Goal: Task Accomplishment & Management: Manage account settings

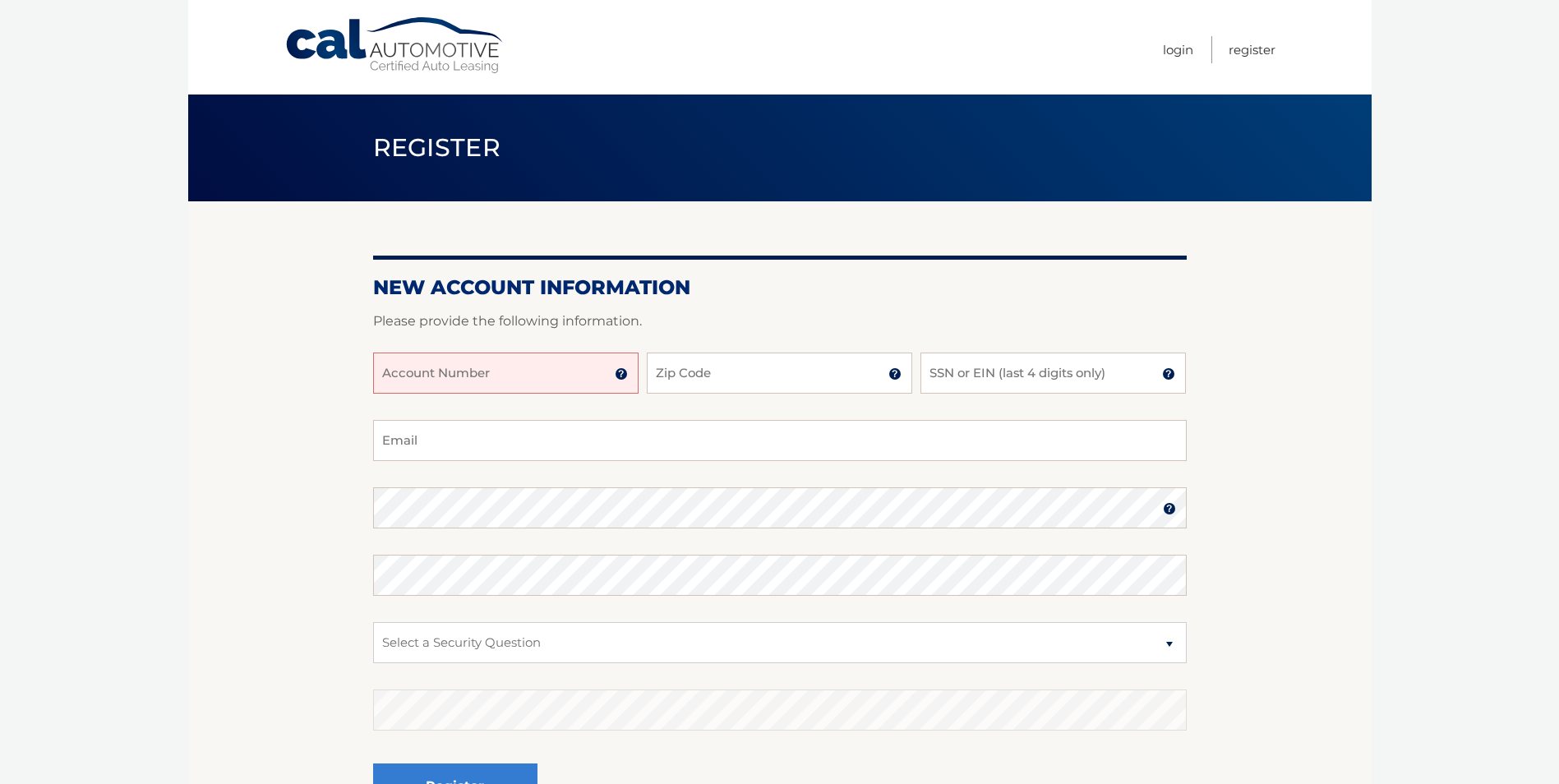
click at [511, 372] on input "Account Number" at bounding box center [505, 373] width 265 height 41
type input "44456006285"
type input "10708"
type input "3272"
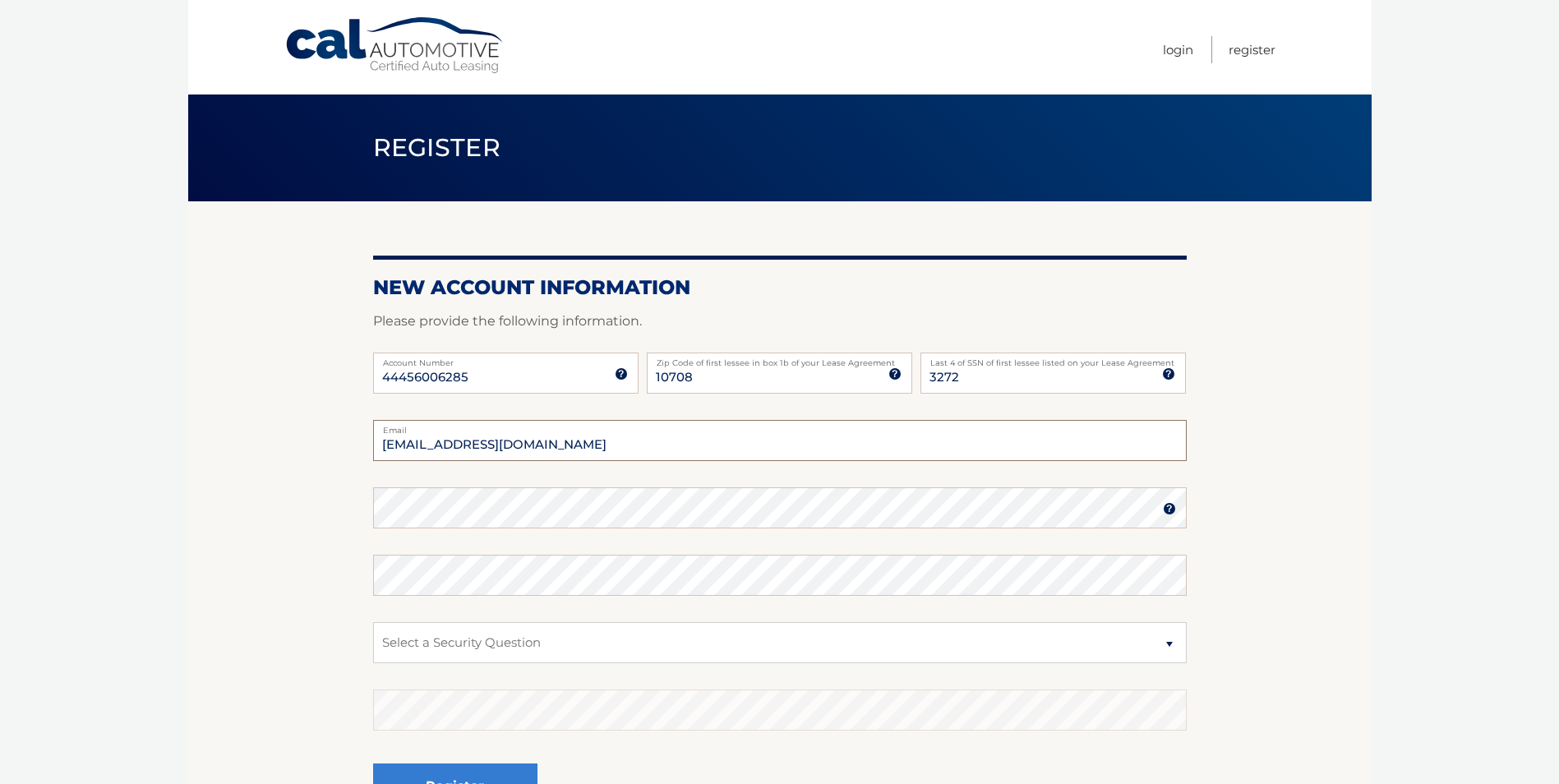
type input "[EMAIL_ADDRESS][DOMAIN_NAME]"
click at [541, 646] on select "Select a Security Question What was the name of your elementary school? What is…" at bounding box center [780, 642] width 814 height 41
select select "3"
click at [373, 621] on select "Select a Security Question What was the name of your elementary school? What is…" at bounding box center [780, 642] width 814 height 41
click at [373, 763] on button "Register" at bounding box center [455, 785] width 164 height 45
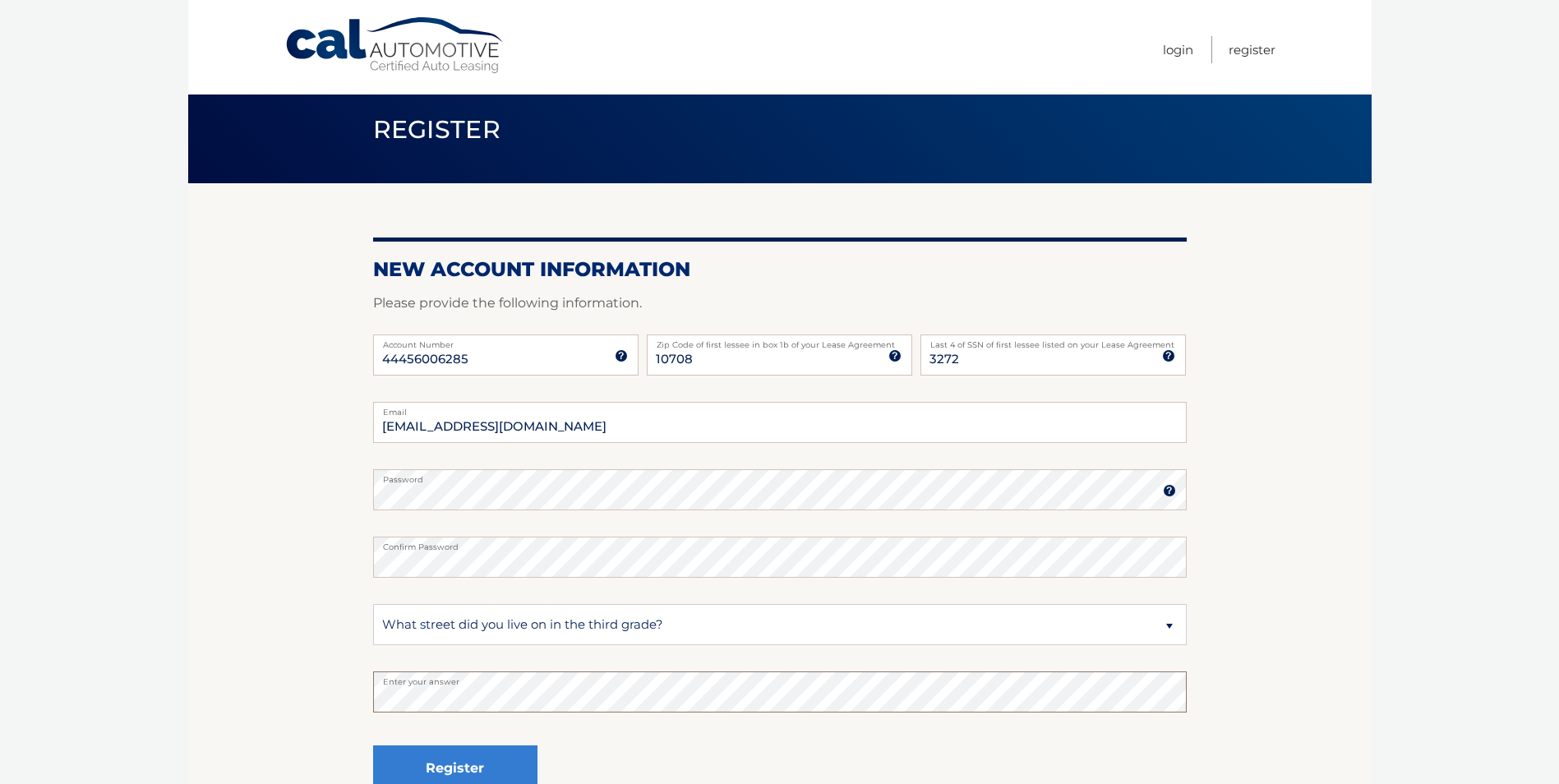
scroll to position [18, 0]
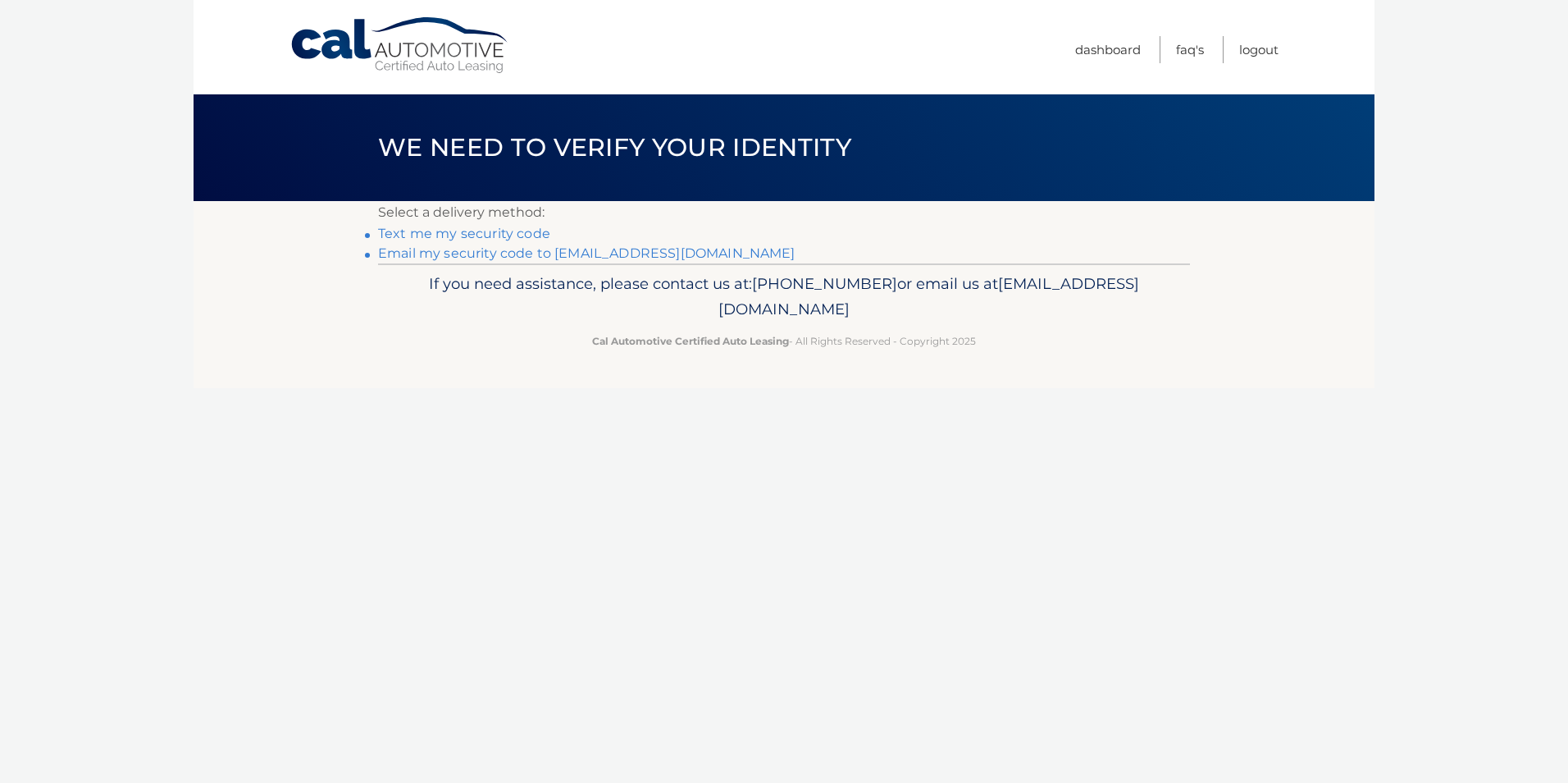
click at [505, 230] on link "Text me my security code" at bounding box center [464, 233] width 172 height 16
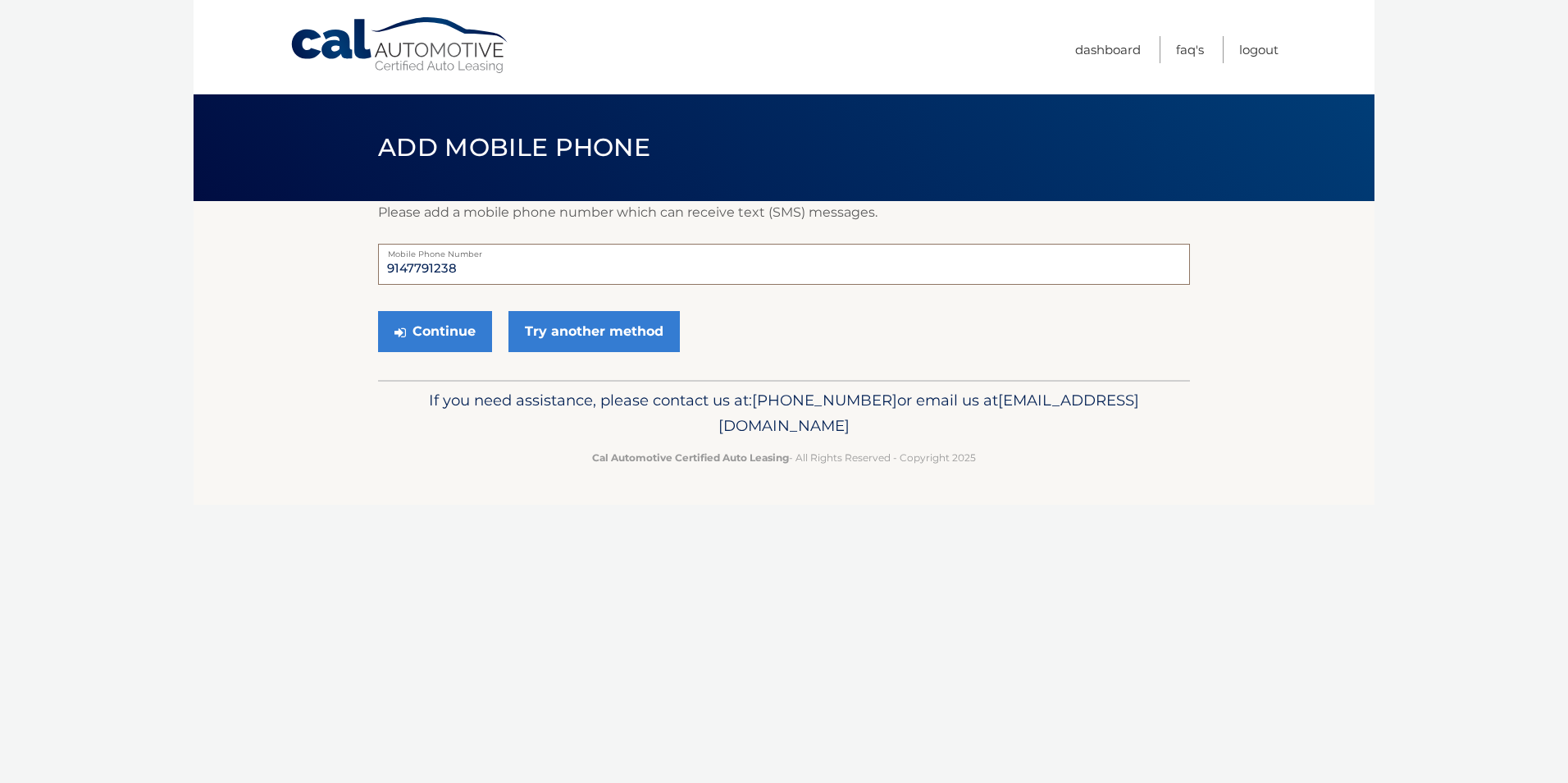
drag, startPoint x: 491, startPoint y: 273, endPoint x: 312, endPoint y: 249, distance: 180.6
click at [312, 249] on section "Please add a mobile phone number which can receive text (SMS) messages. 9147791…" at bounding box center [784, 291] width 1181 height 179
type input "9145233894"
click at [448, 330] on button "Continue" at bounding box center [435, 331] width 114 height 41
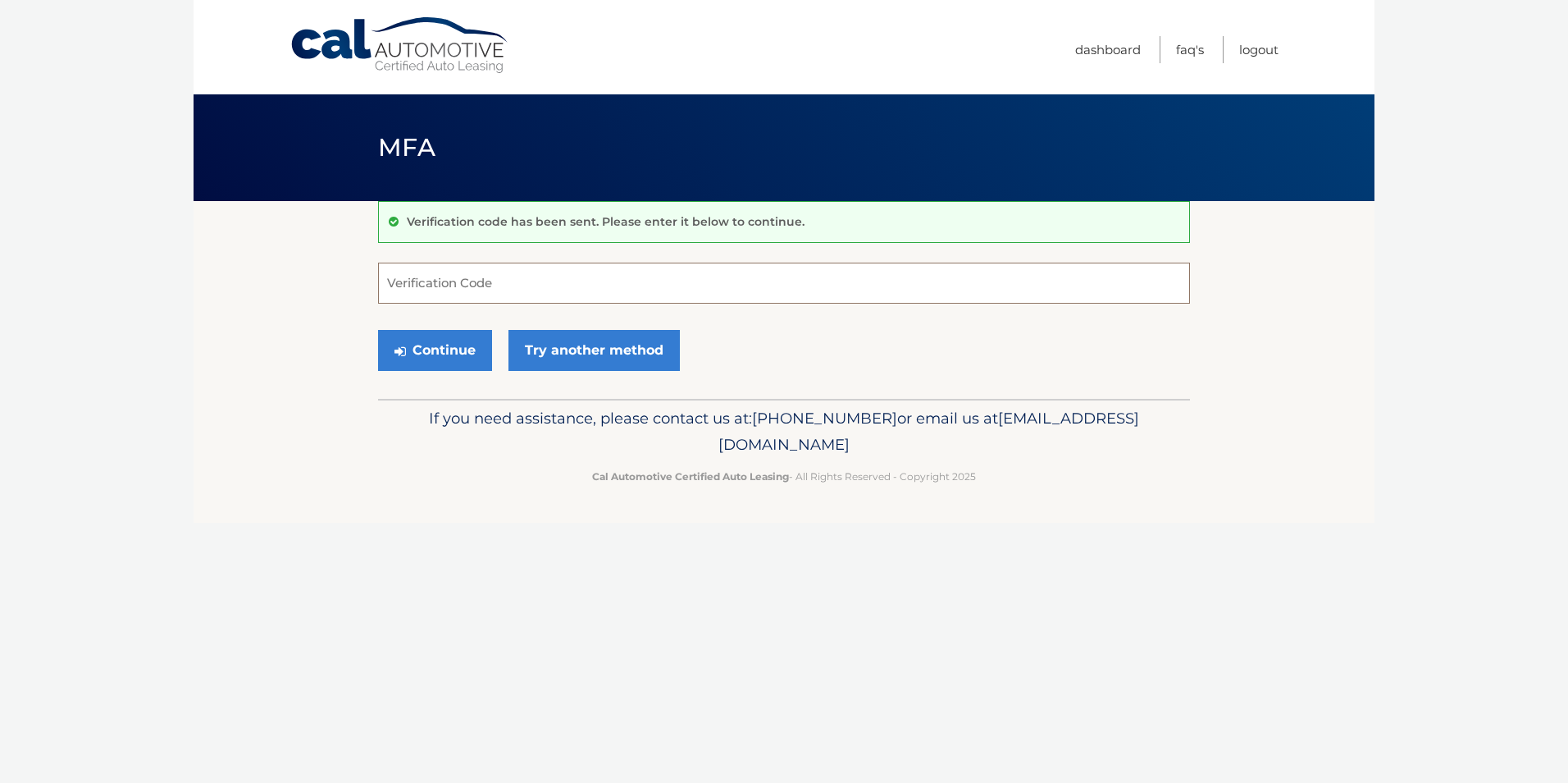
click at [473, 273] on input "Verification Code" at bounding box center [784, 283] width 812 height 41
type input "371354"
click at [448, 351] on button "Continue" at bounding box center [435, 350] width 114 height 41
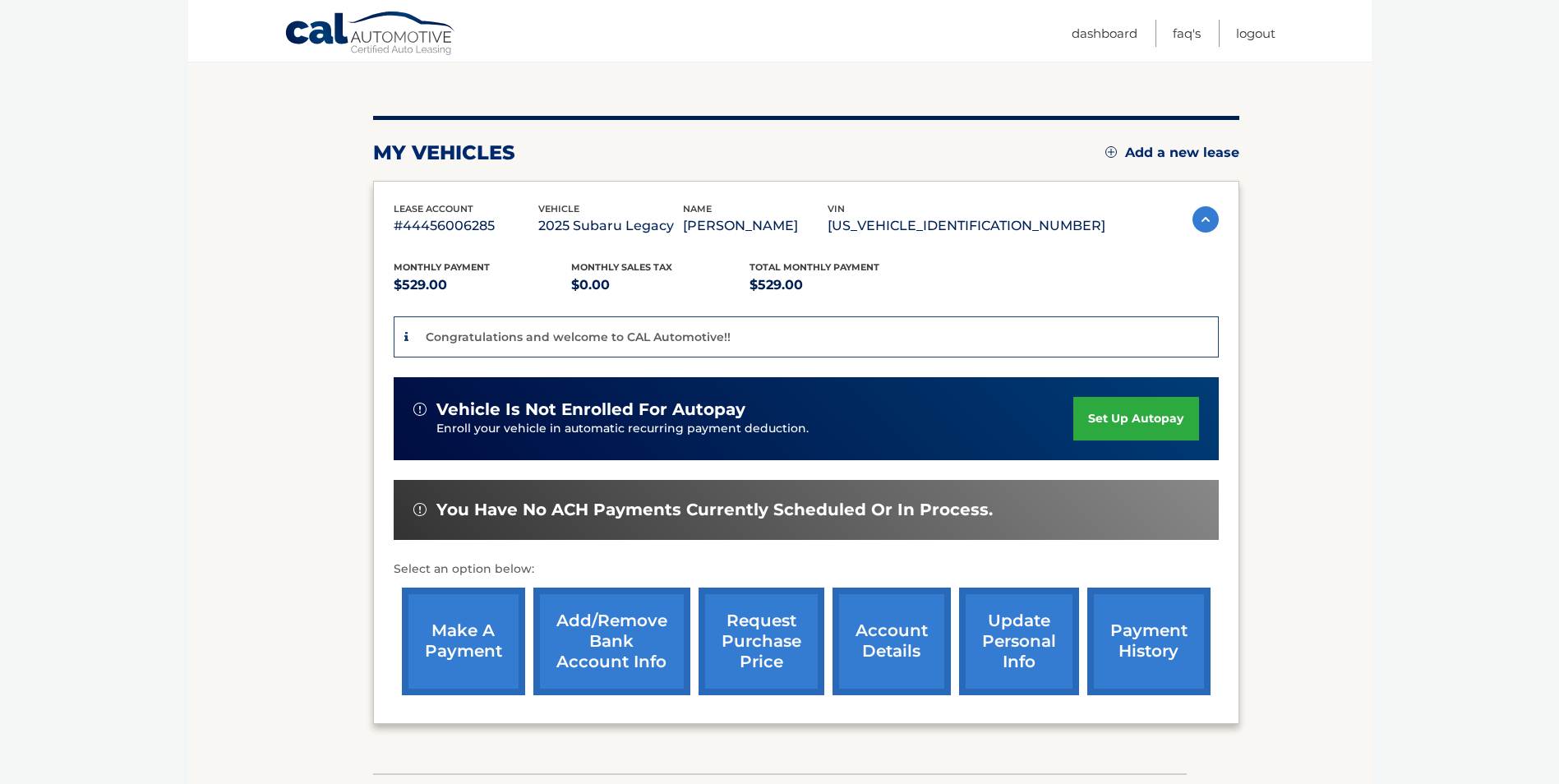
scroll to position [273, 0]
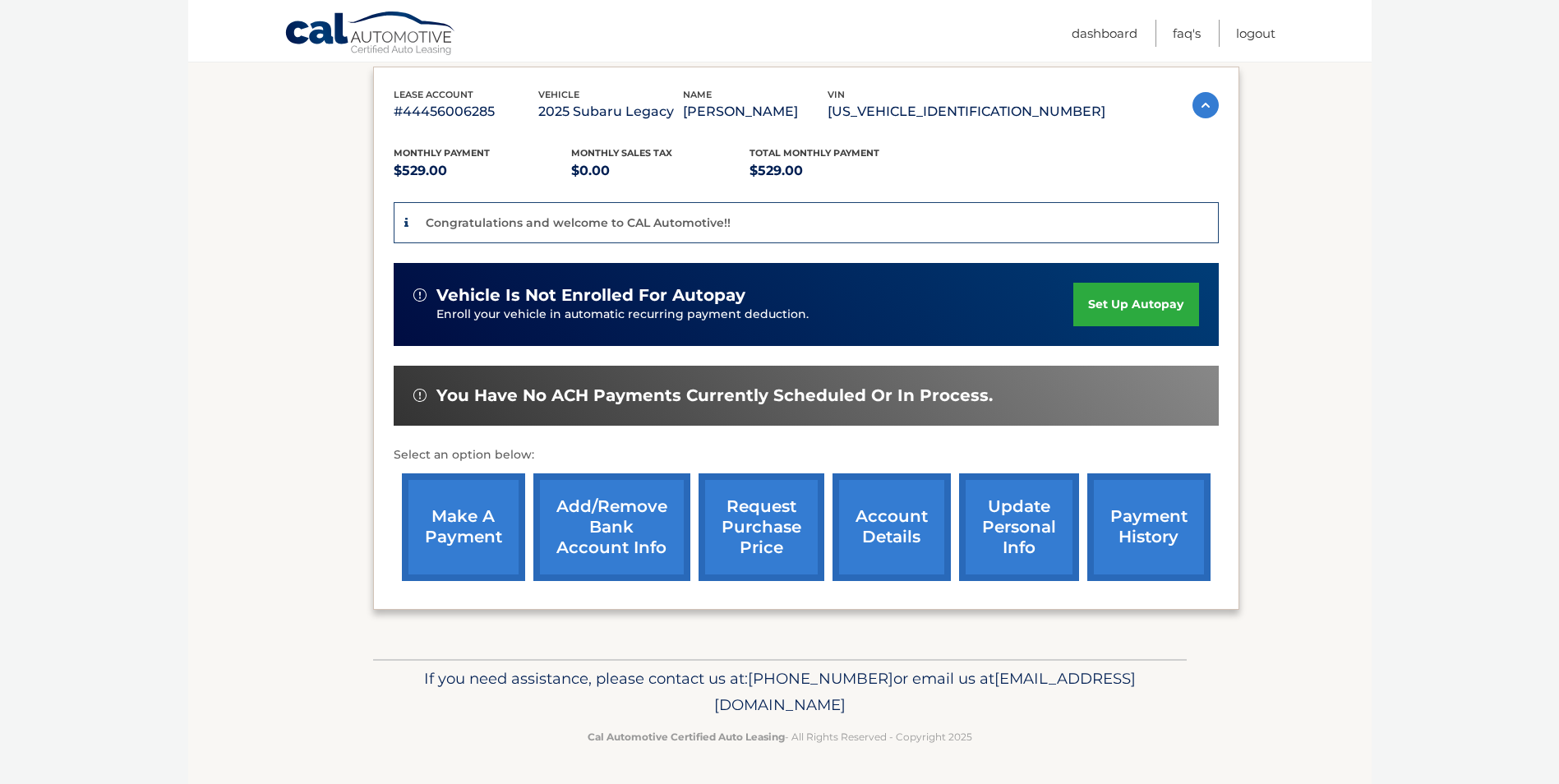
click at [1004, 527] on link "update personal info" at bounding box center [1019, 526] width 120 height 108
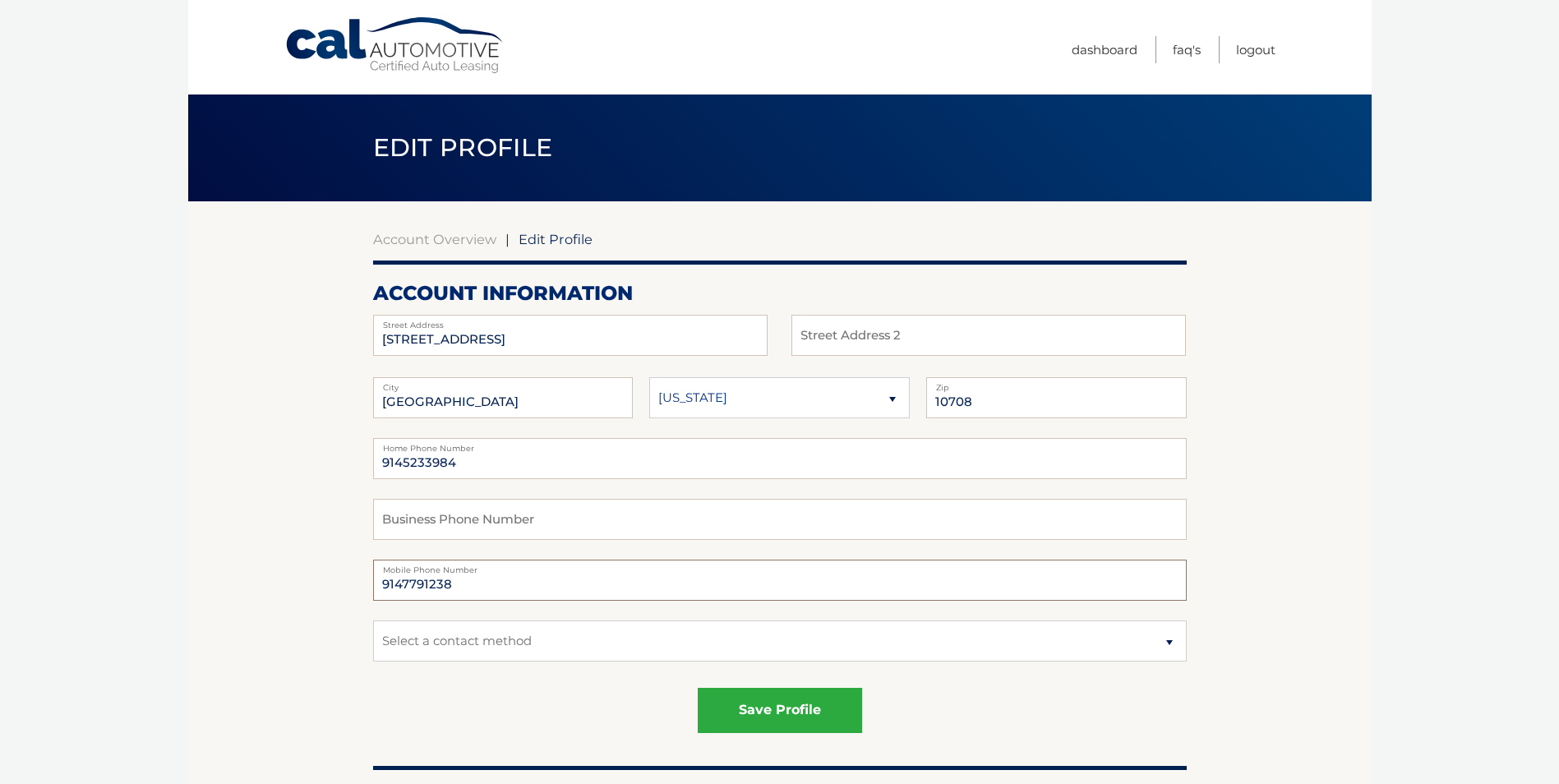
drag, startPoint x: 472, startPoint y: 587, endPoint x: 197, endPoint y: 576, distance: 275.2
type input "9145233894"
click at [759, 709] on button "save profile" at bounding box center [780, 710] width 164 height 45
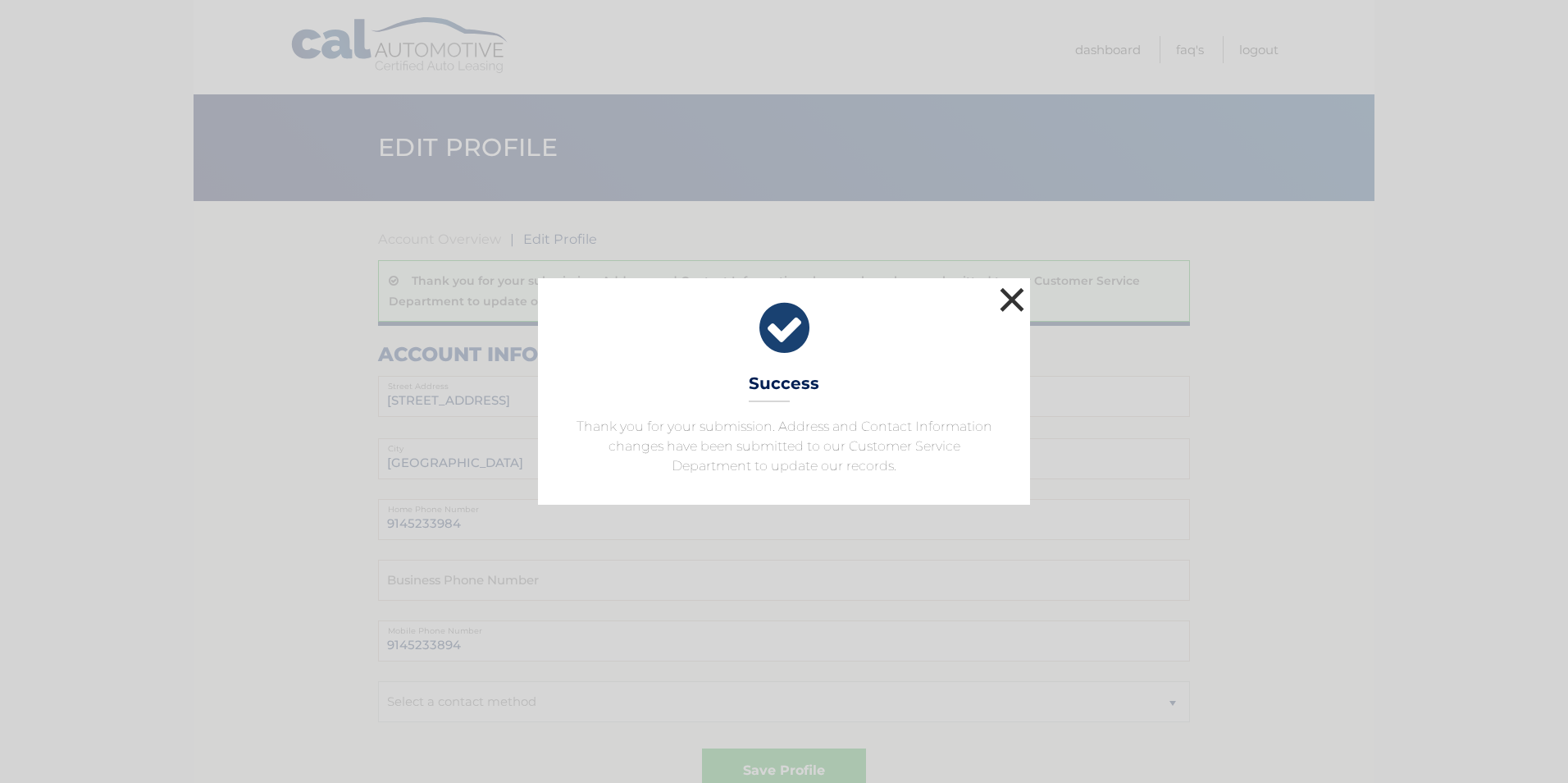
click at [1016, 296] on button "×" at bounding box center [1012, 300] width 33 height 33
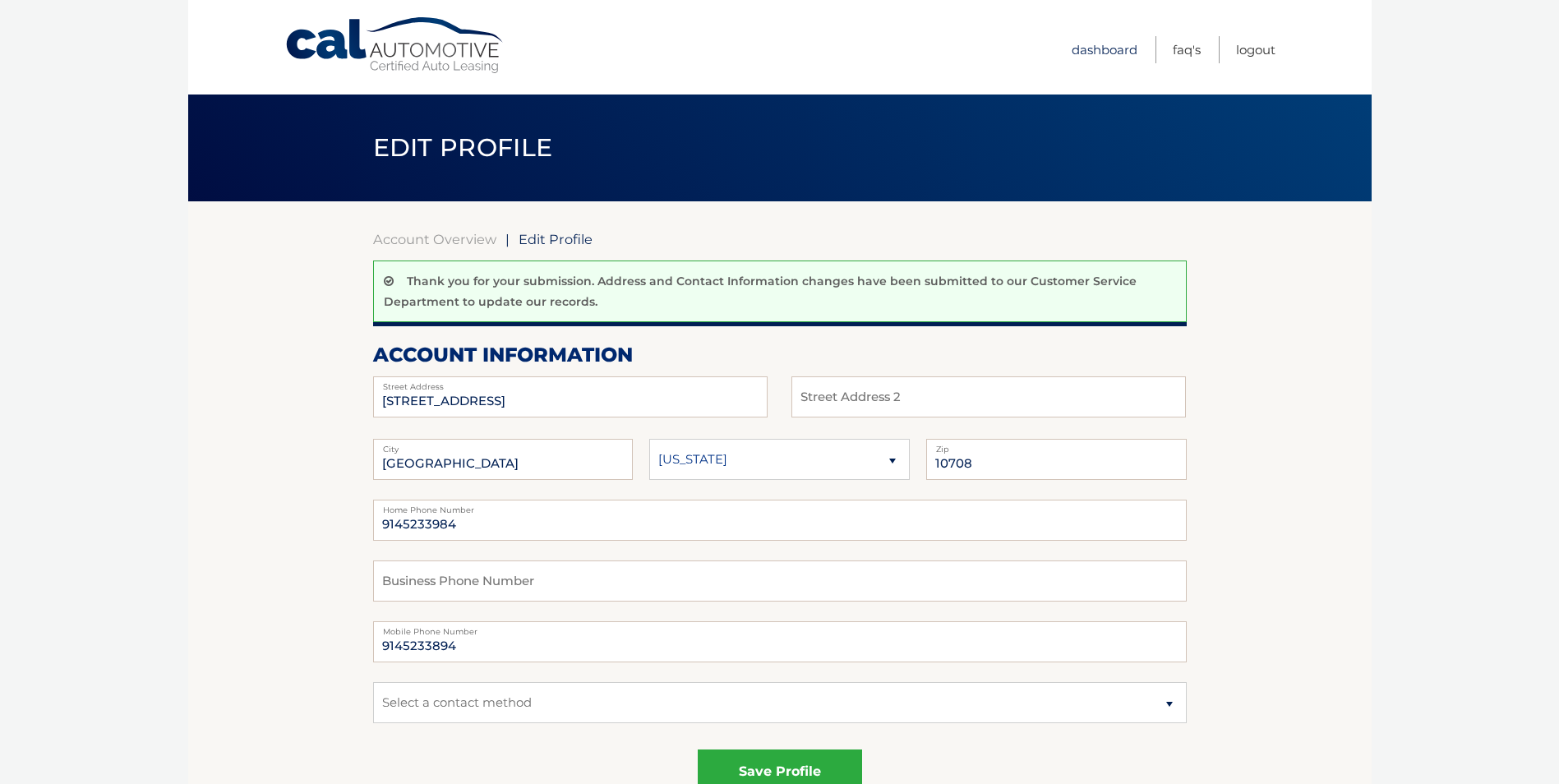
click at [1091, 54] on link "Dashboard" at bounding box center [1104, 49] width 66 height 27
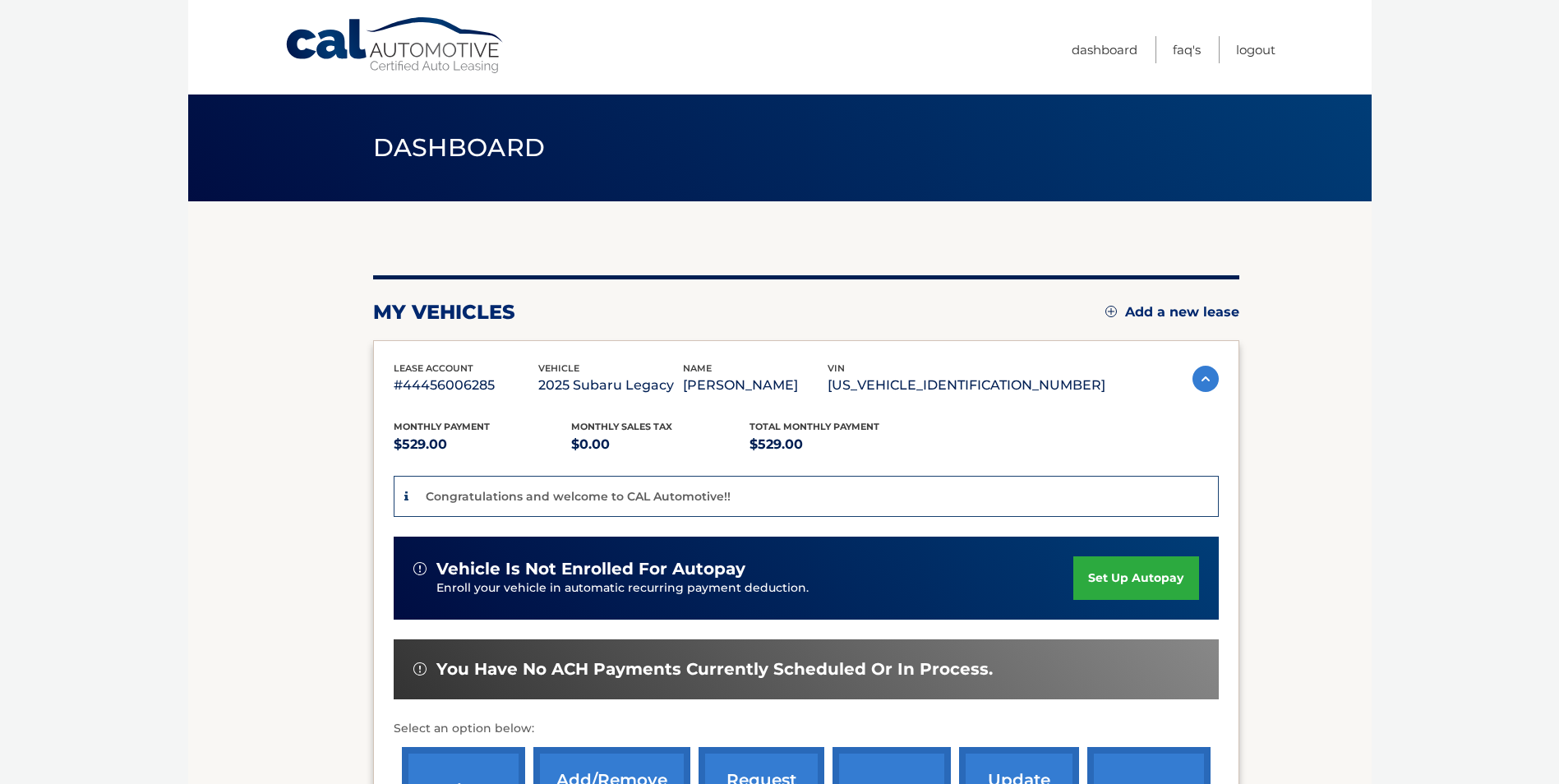
click at [1142, 575] on link "set up autopay" at bounding box center [1135, 577] width 125 height 43
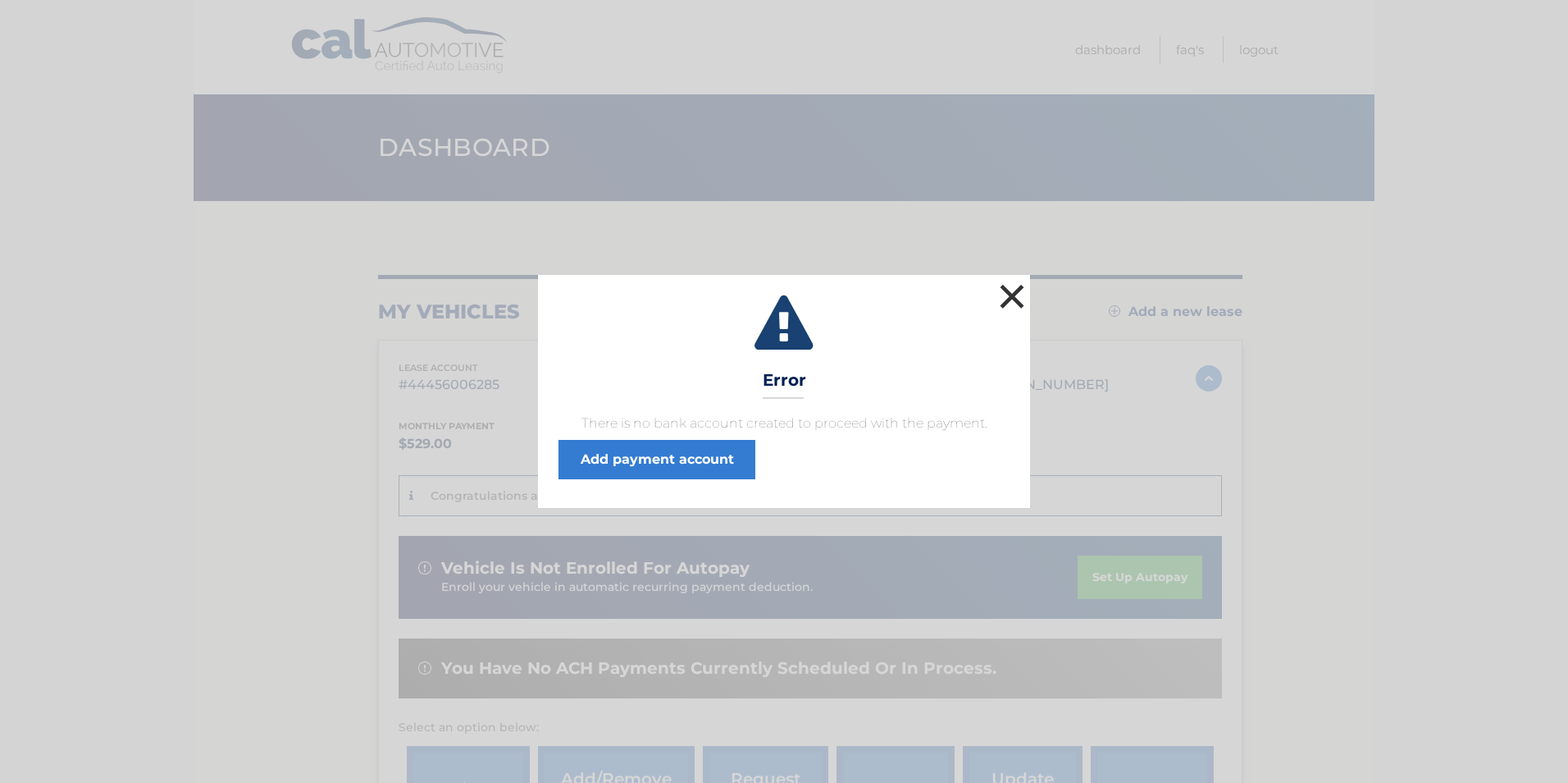
click at [1009, 295] on button "×" at bounding box center [1012, 296] width 33 height 33
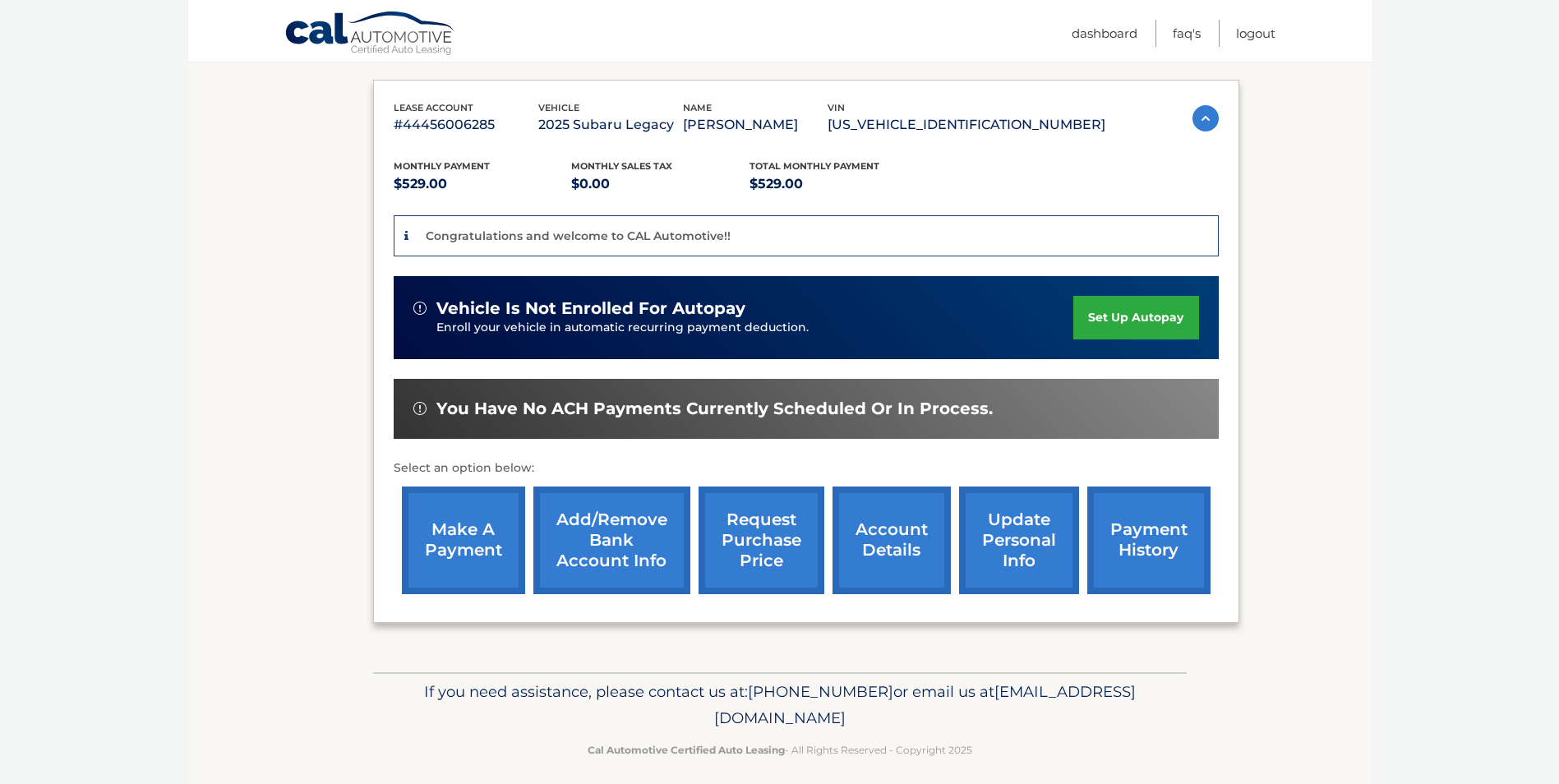
scroll to position [269, 0]
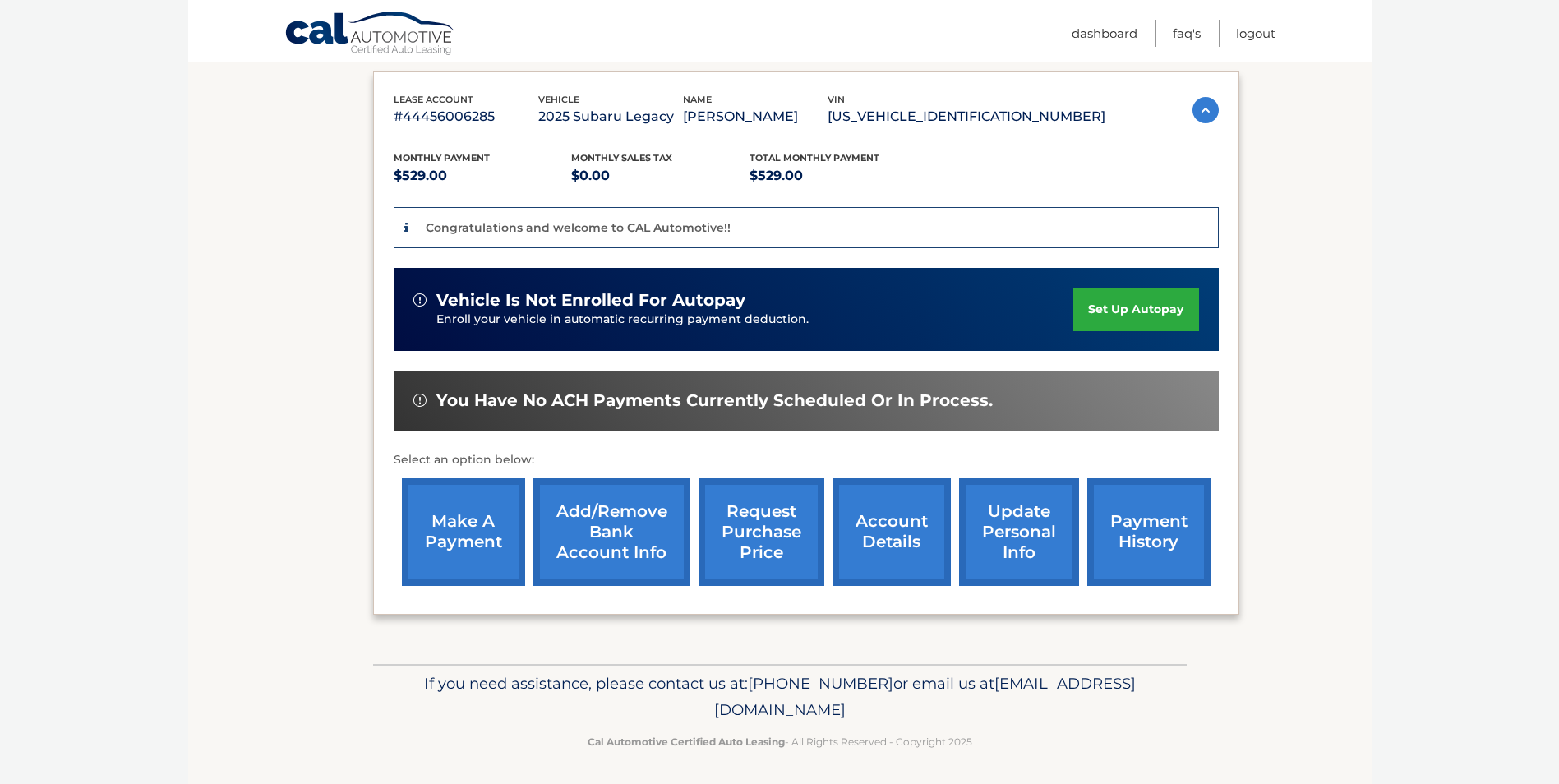
click at [610, 513] on link "Add/Remove bank account info" at bounding box center [611, 532] width 157 height 108
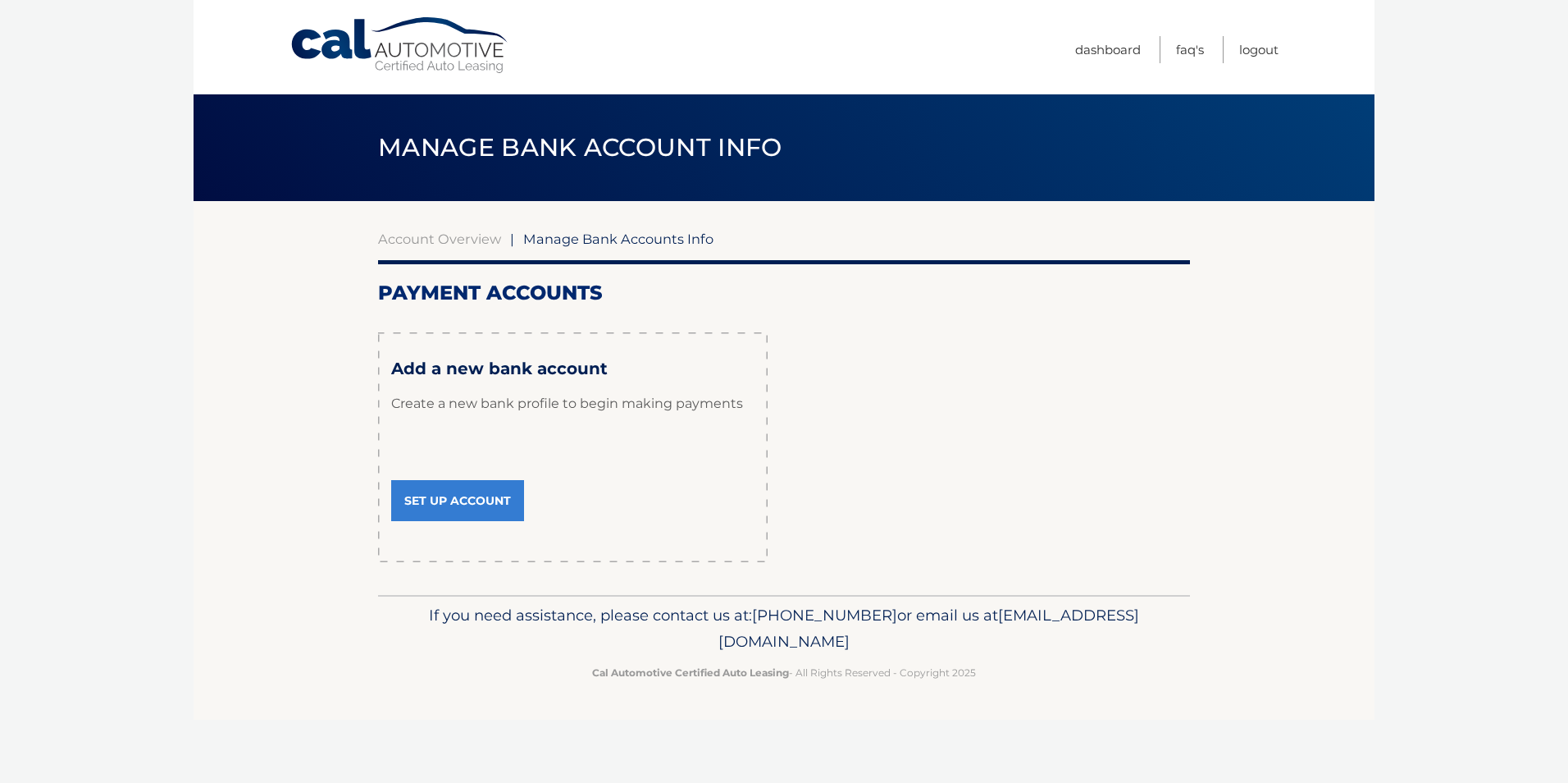
click at [446, 495] on link "Set Up Account" at bounding box center [457, 500] width 133 height 41
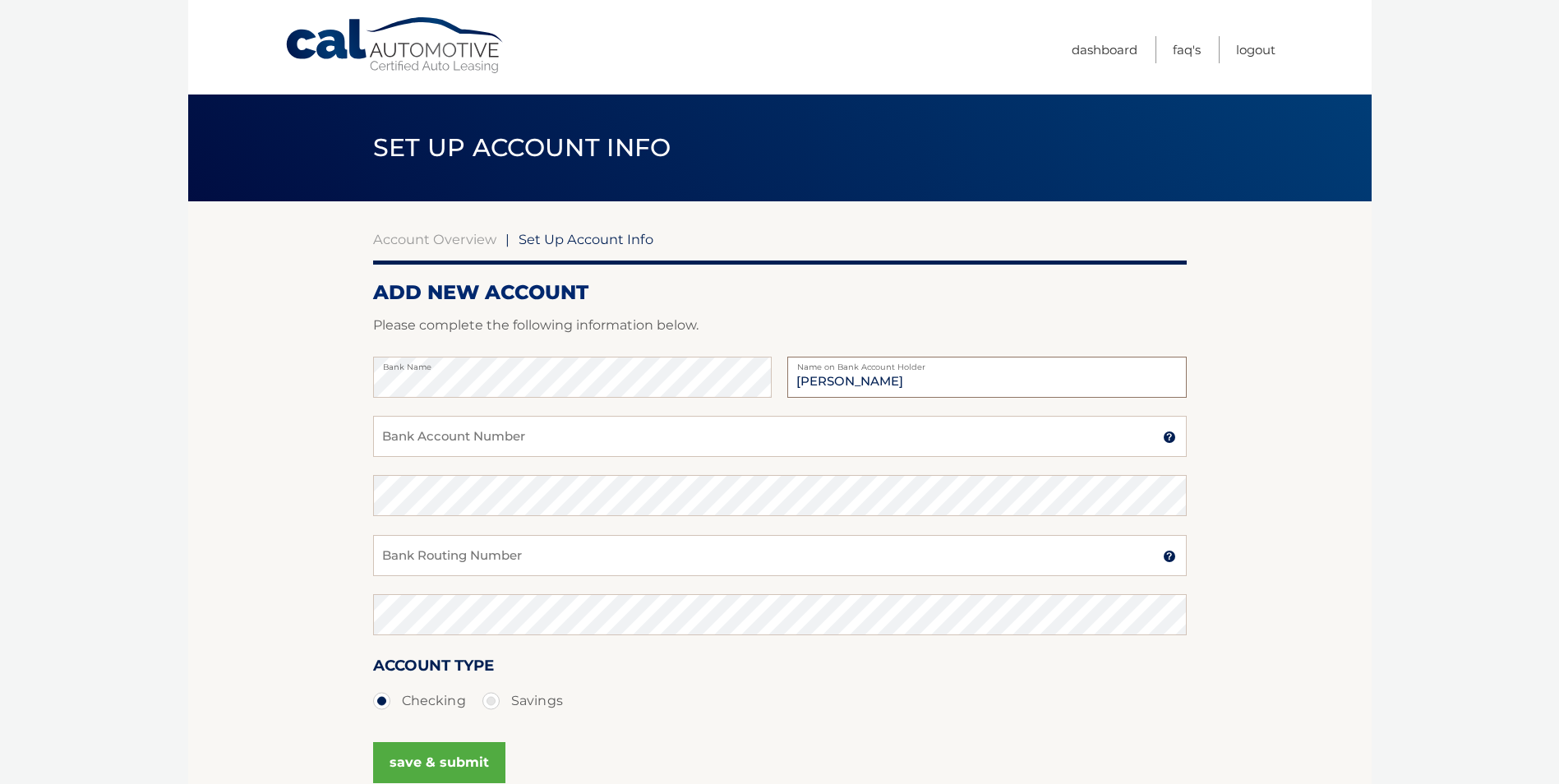
type input "Gary R Purwin"
click at [521, 443] on input "Bank Account Number" at bounding box center [780, 436] width 814 height 41
type input "92032789"
click at [502, 554] on input "Bank Routing Number" at bounding box center [780, 555] width 814 height 41
type input "021000089"
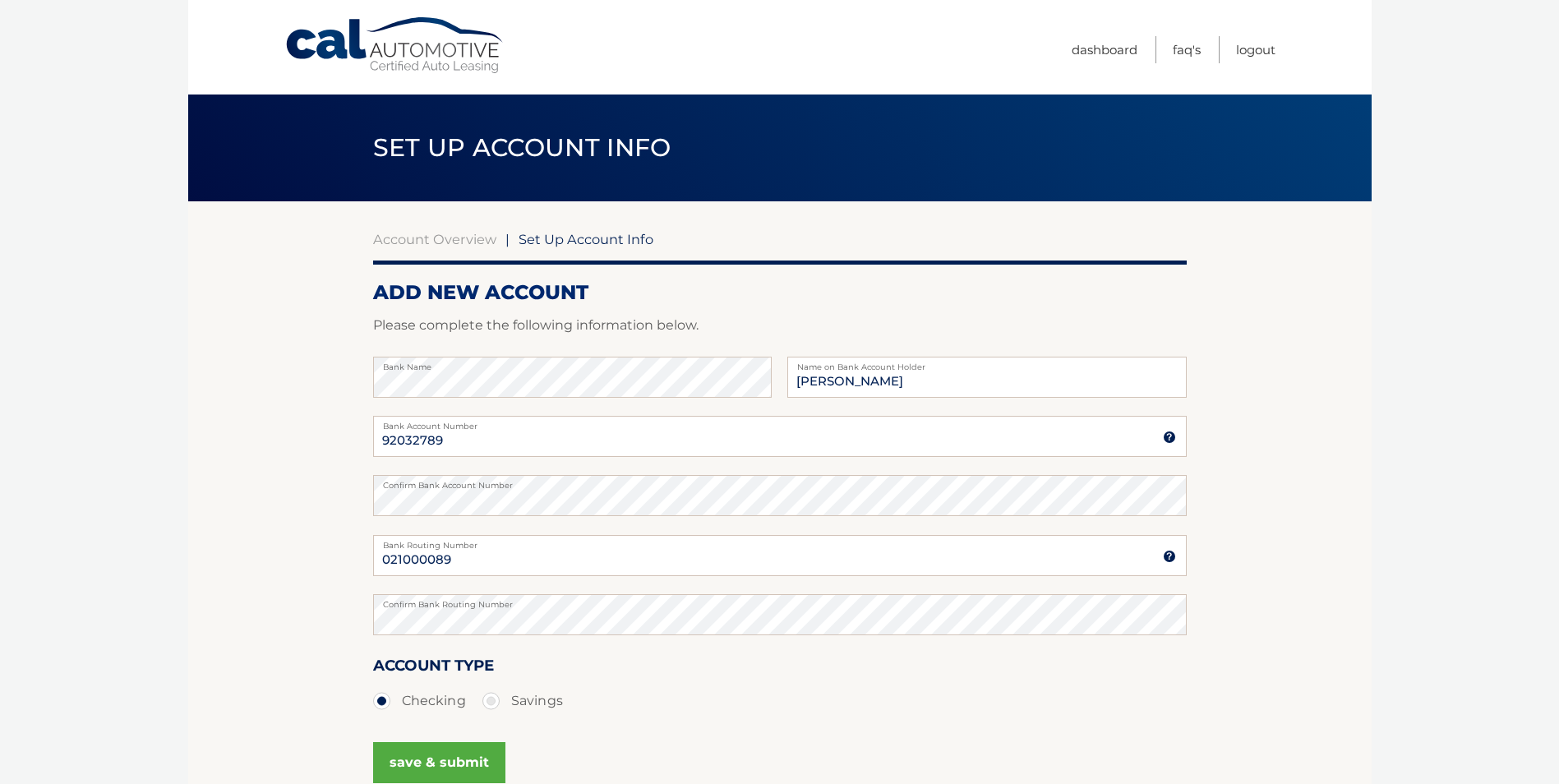
click at [455, 764] on button "save & submit" at bounding box center [439, 762] width 132 height 41
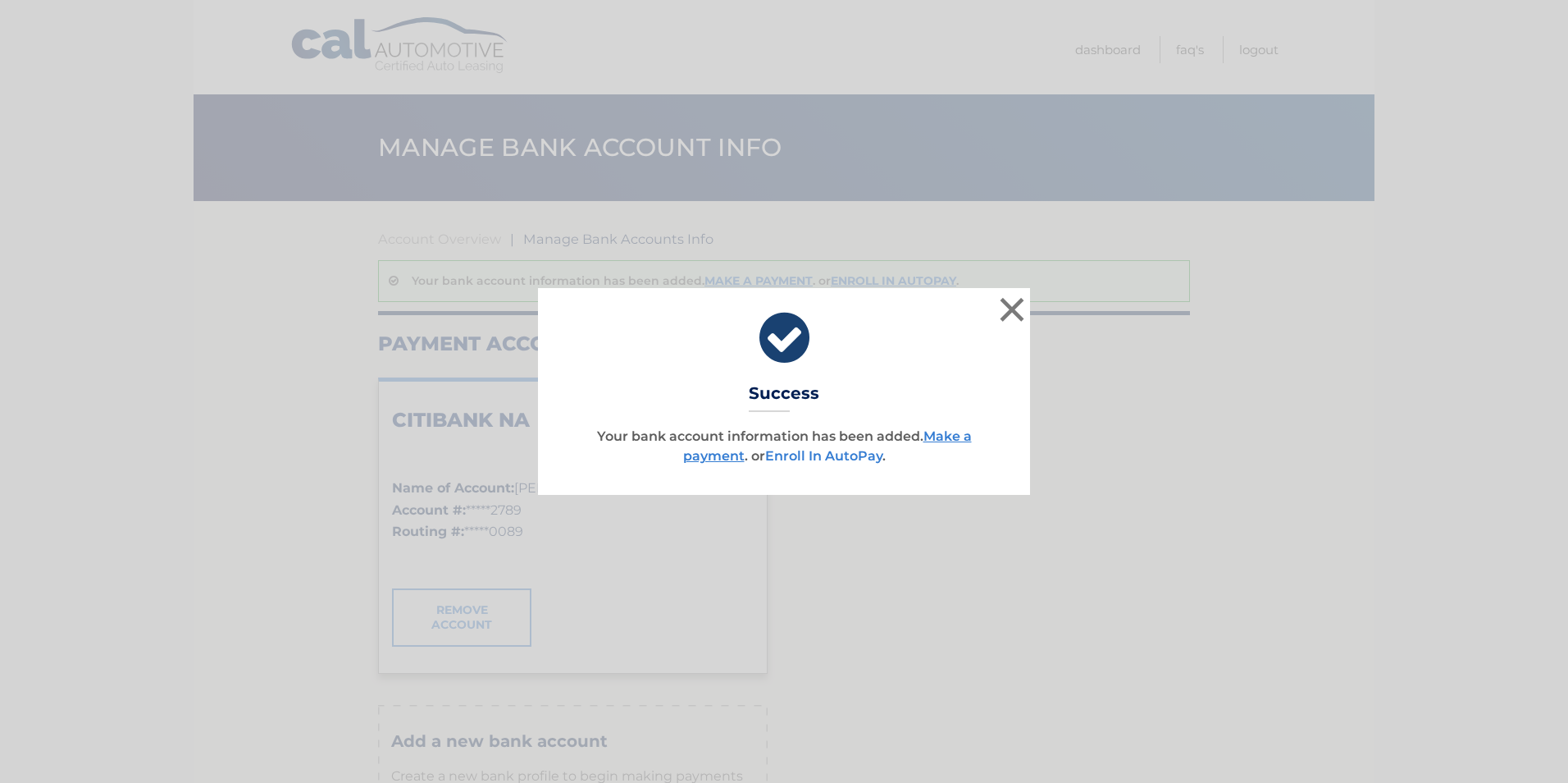
click at [850, 455] on link "Enroll In AutoPay" at bounding box center [823, 456] width 117 height 16
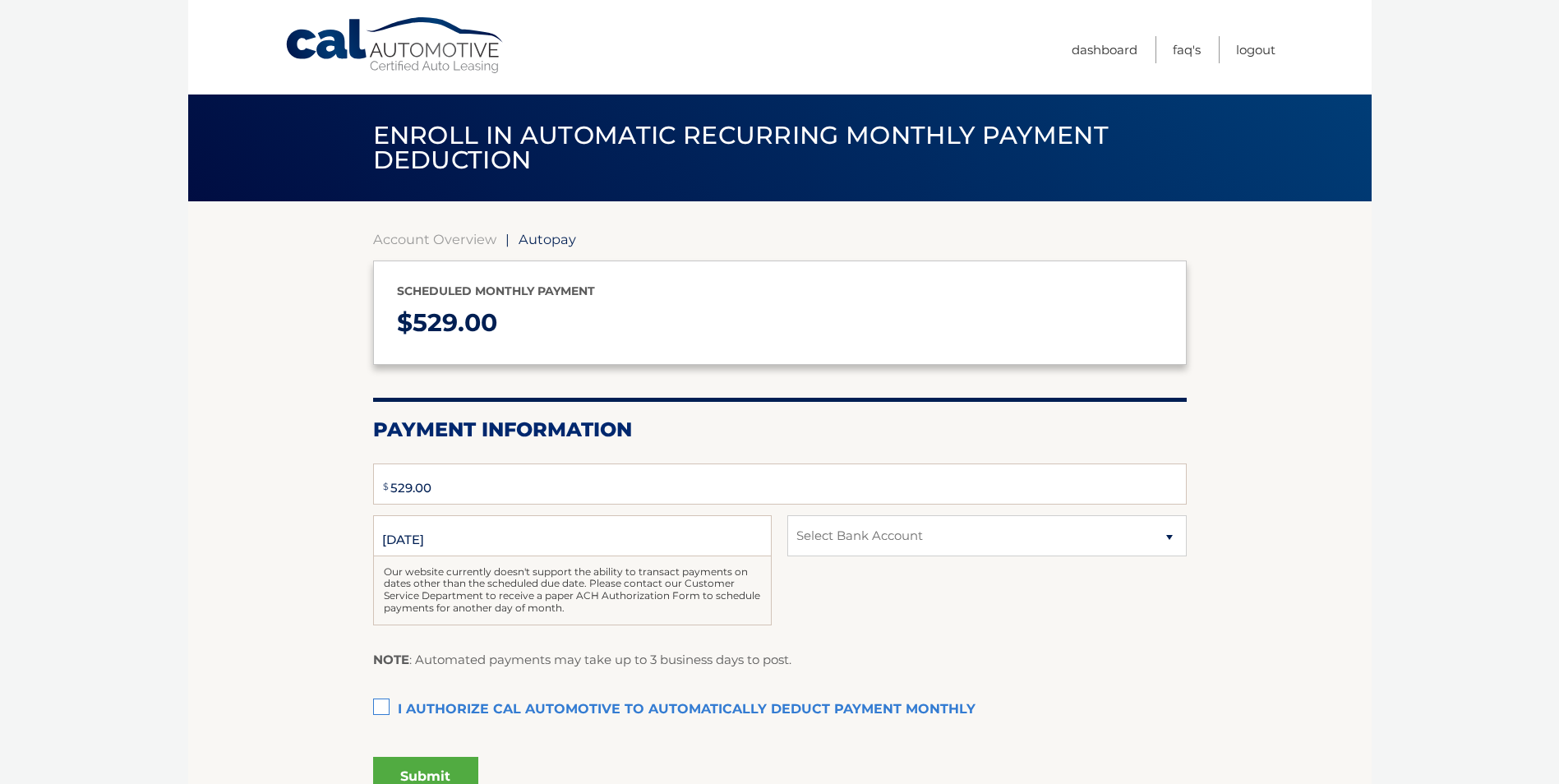
type input "529"
select select "ZDVkYzQ3N2ItMDNhZS00ODBjLTk4ZDAtNzIyZmM4NjJmM2Zm"
click at [383, 707] on label "I authorize cal automotive to automatically deduct payment monthly This checkbo…" at bounding box center [780, 710] width 814 height 33
click at [0, 0] on input "I authorize cal automotive to automatically deduct payment monthly This checkbo…" at bounding box center [0, 0] width 0 height 0
click at [434, 771] on button "Submit" at bounding box center [426, 776] width 105 height 40
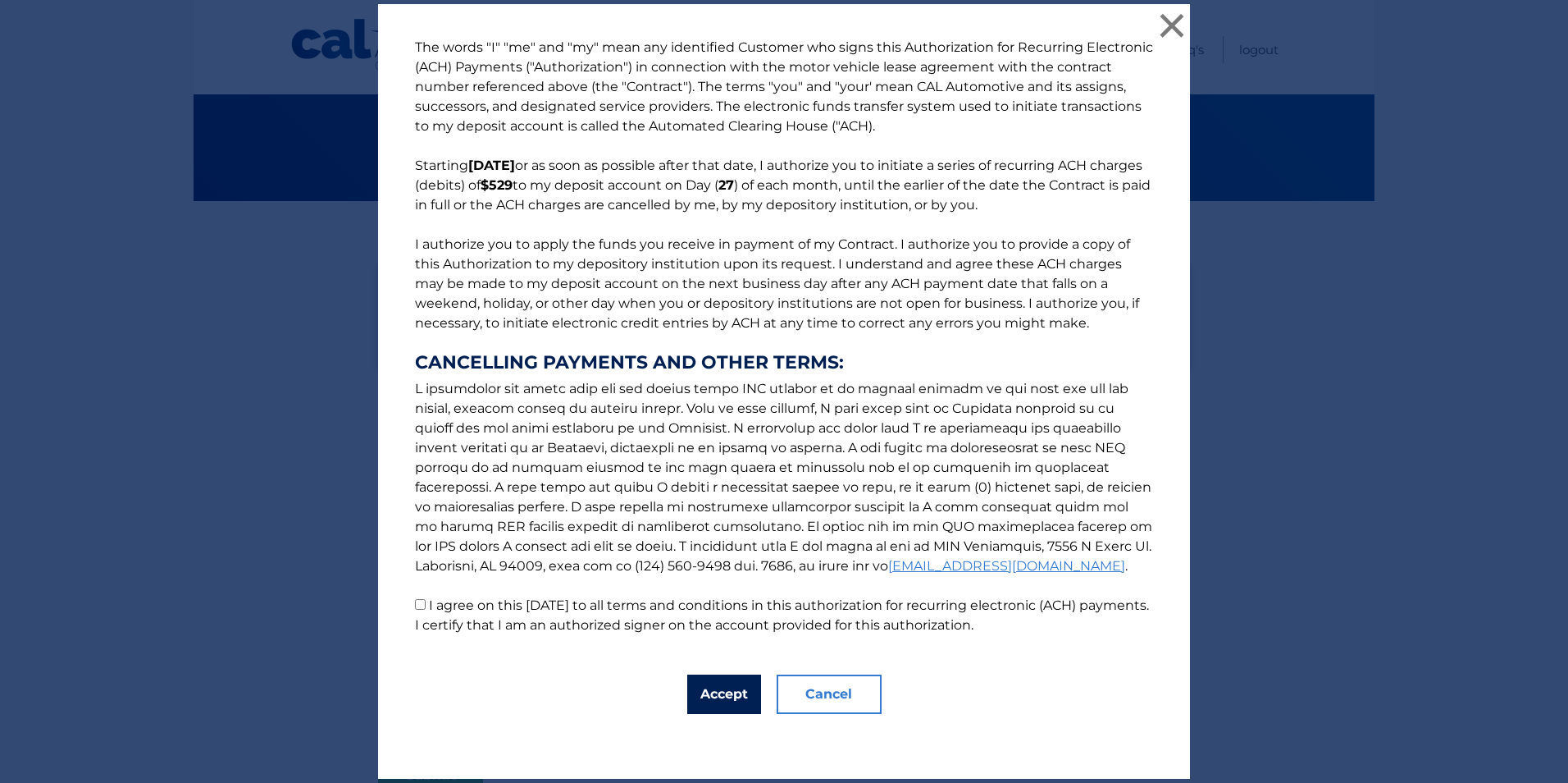
click at [719, 688] on button "Accept" at bounding box center [724, 694] width 74 height 40
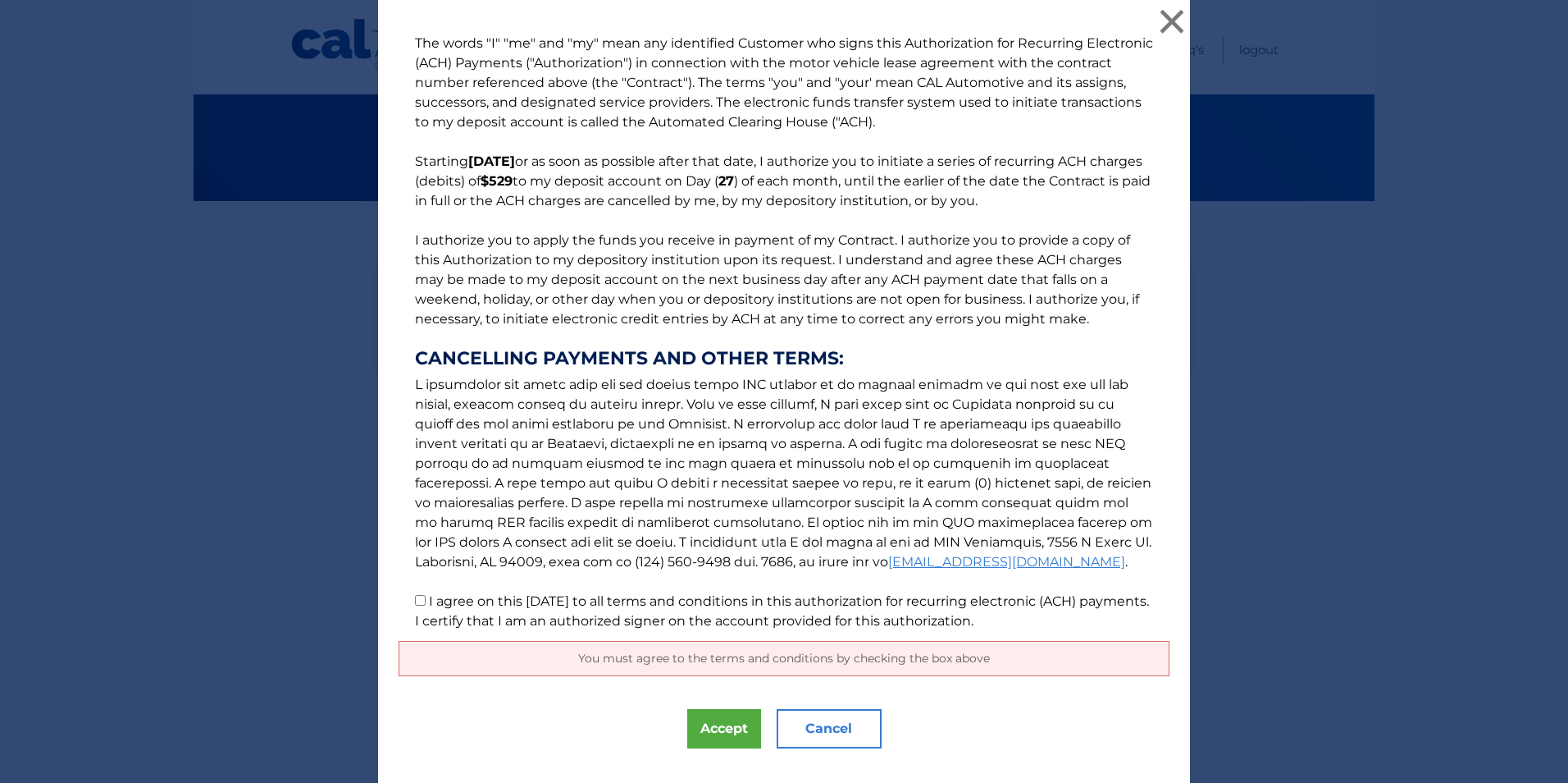
click at [415, 602] on input "I agree on this 09/08/2025 to all terms and conditions in this authorization fo…" at bounding box center [420, 600] width 11 height 11
checkbox input "true"
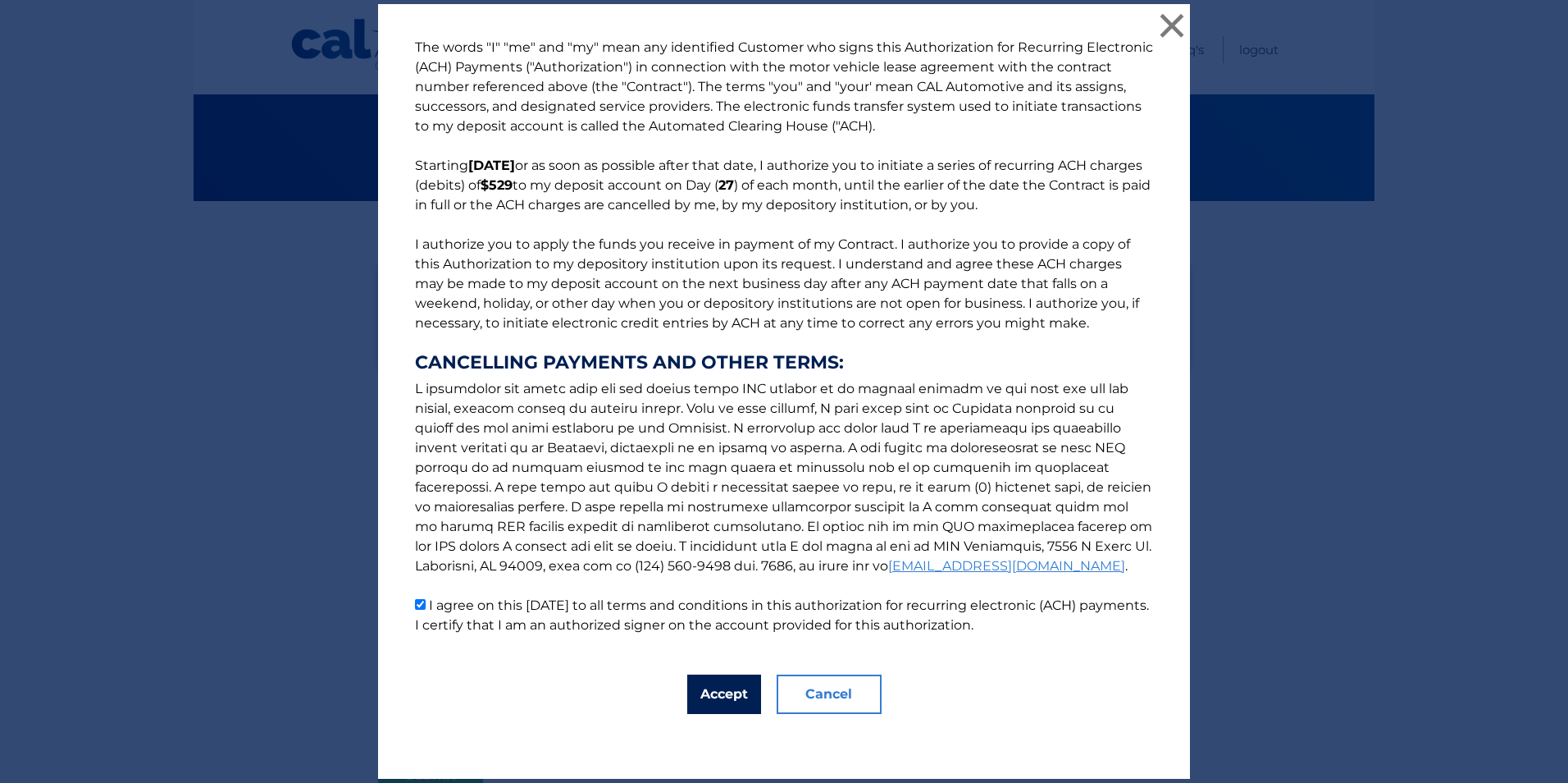
click at [713, 687] on button "Accept" at bounding box center [724, 694] width 74 height 40
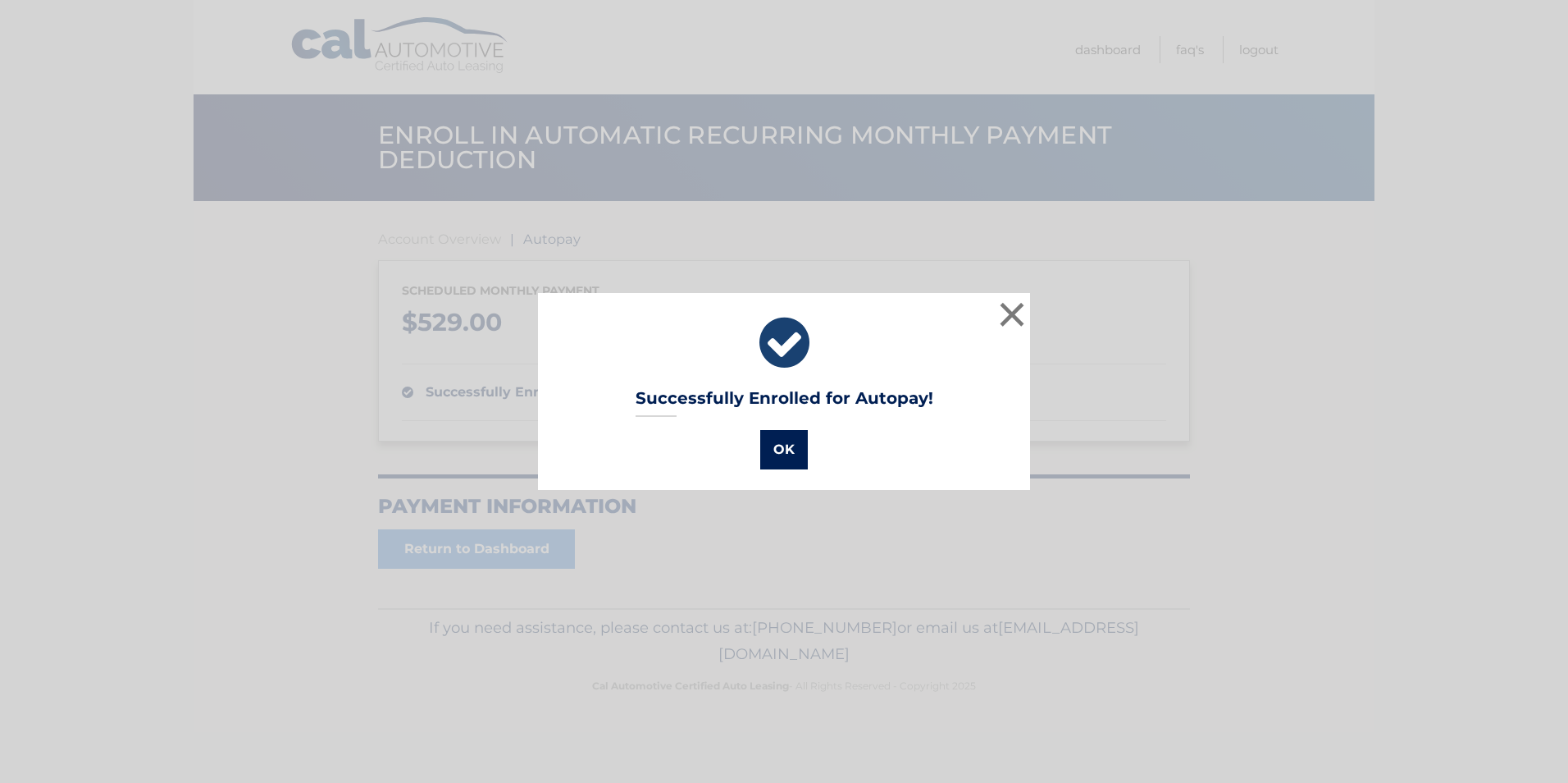
click at [772, 441] on button "OK" at bounding box center [784, 449] width 48 height 40
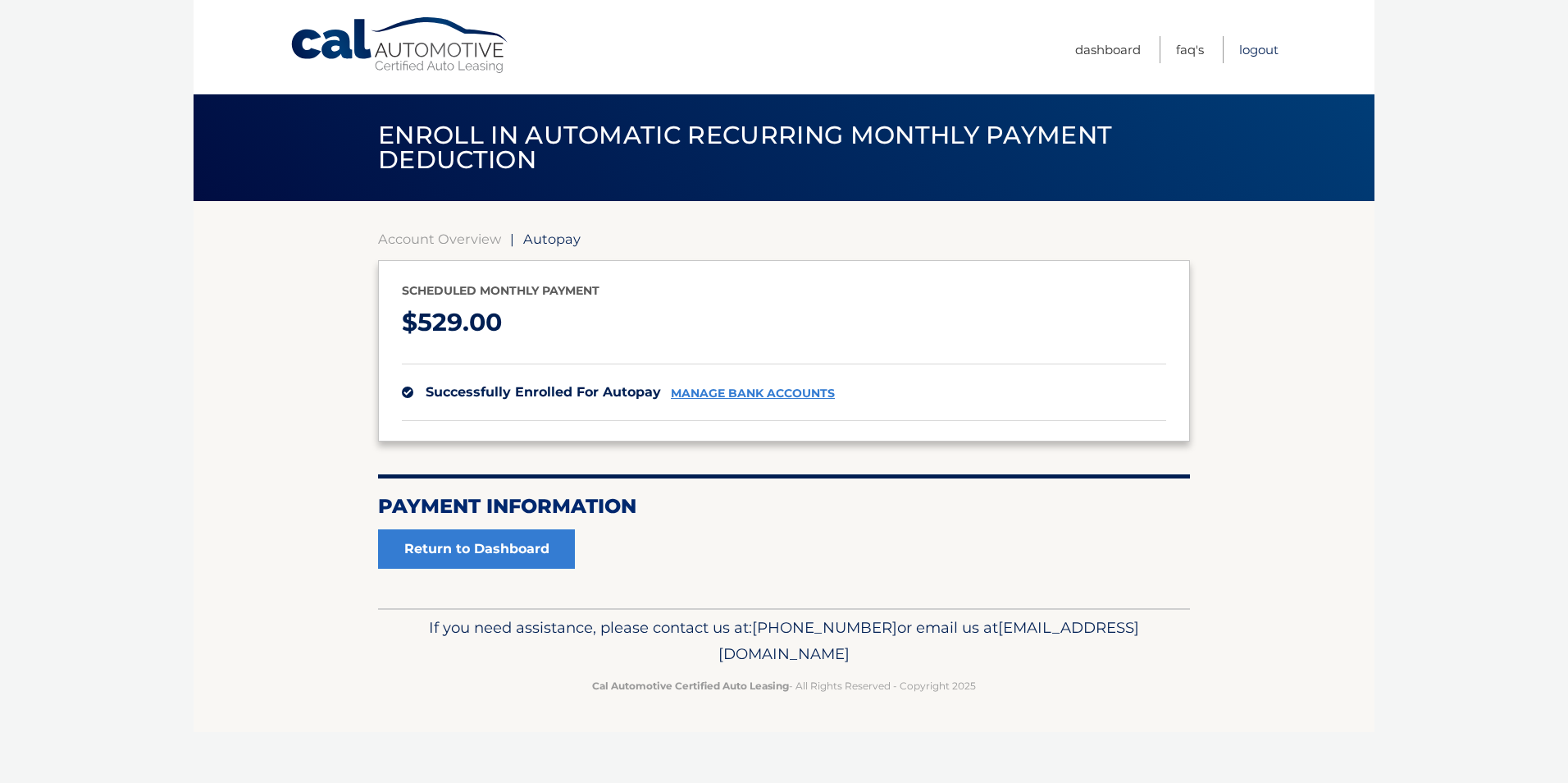
click at [1260, 48] on link "Logout" at bounding box center [1258, 49] width 40 height 27
